Goal: Complete application form

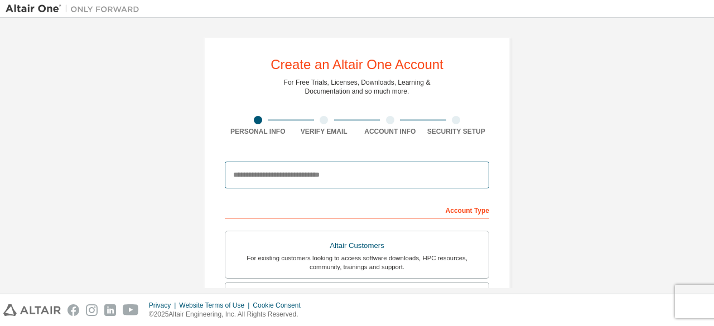
click at [304, 174] on input "email" at bounding box center [357, 175] width 264 height 27
type input "**********"
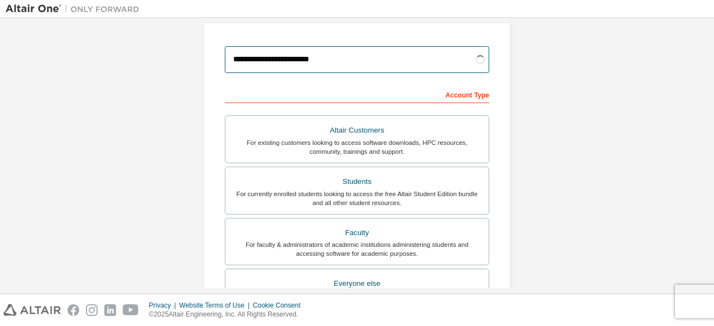
scroll to position [134, 0]
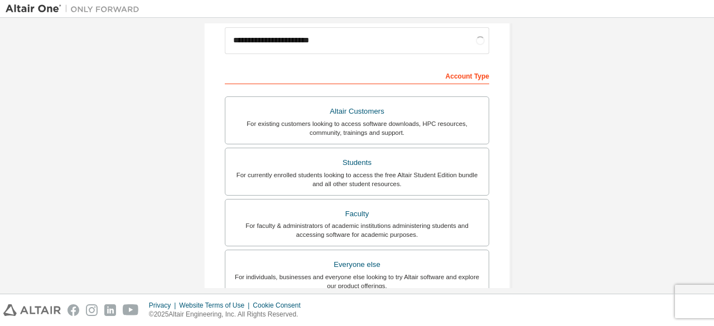
click at [309, 210] on div "Faculty" at bounding box center [357, 214] width 250 height 16
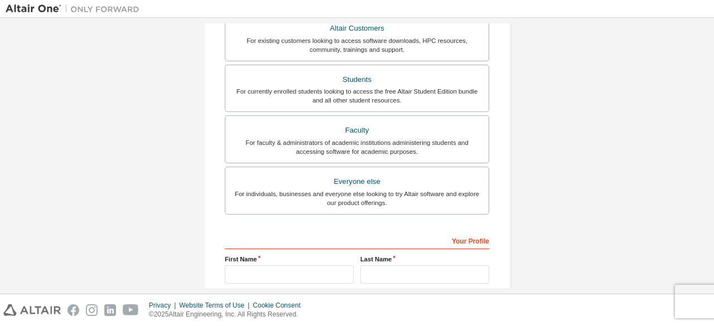
scroll to position [262, 0]
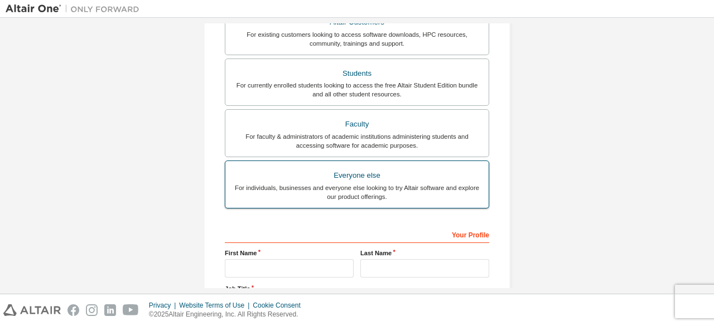
click at [312, 192] on div "For individuals, businesses and everyone else looking to try Altair software an…" at bounding box center [357, 193] width 250 height 18
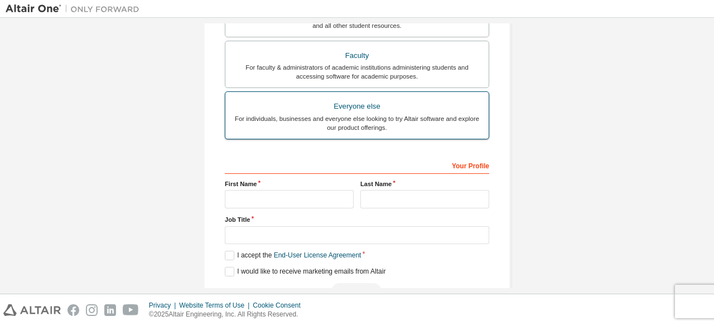
scroll to position [323, 0]
